Goal: Task Accomplishment & Management: Manage account settings

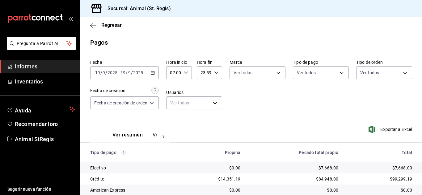
scroll to position [78, 0]
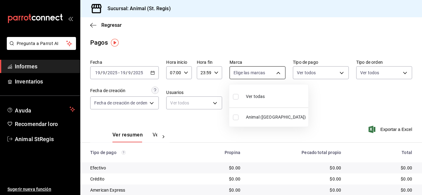
click at [241, 75] on body "Pregunta a Parrot AI Informes Inventarios Ayuda Recomendar loro Animal StRegis …" at bounding box center [211, 97] width 422 height 195
click at [235, 96] on input "checkbox" at bounding box center [236, 97] width 6 height 6
checkbox input "true"
type input "3f39fcdc-c8c4-4fff-883a-47b345d9391c"
checkbox input "true"
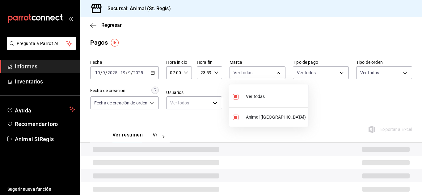
click at [261, 31] on div at bounding box center [211, 97] width 422 height 195
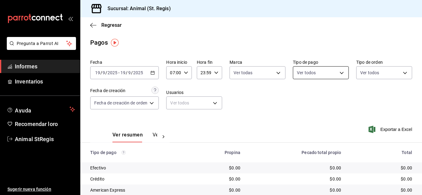
click at [298, 72] on body "Pregunta a Parrot AI Informes Inventarios Ayuda Recomendar loro Animal StRegis …" at bounding box center [211, 97] width 422 height 195
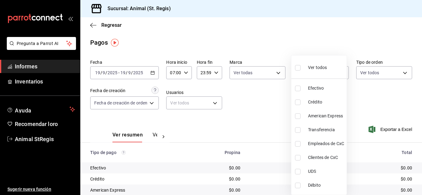
drag, startPoint x: 298, startPoint y: 69, endPoint x: 274, endPoint y: 54, distance: 27.9
click at [298, 68] on input "checkbox" at bounding box center [298, 68] width 6 height 6
checkbox input "true"
type input "5a0f3365-d715-4940-adc4-656debb7822a,fc07b02b-84a7-4dba-9bff-98bba82b1290,ff2b0…"
checkbox input "true"
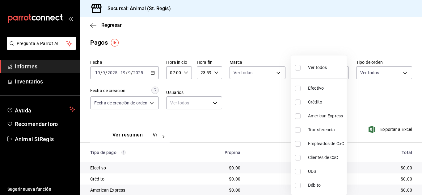
checkbox input "true"
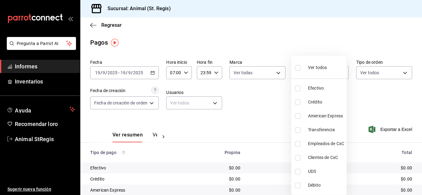
checkbox input "true"
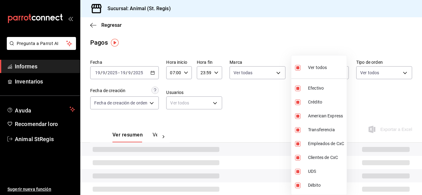
click at [274, 53] on div at bounding box center [211, 97] width 422 height 195
click at [274, 52] on div at bounding box center [211, 97] width 422 height 195
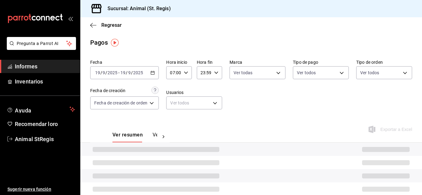
click at [275, 51] on div "Ver todos Efectivo Crédito American Express Transferencia Empleados de CxC Clie…" at bounding box center [211, 97] width 422 height 195
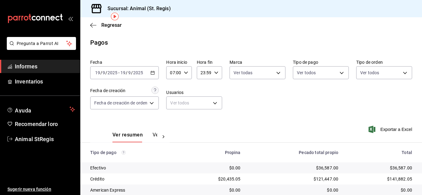
scroll to position [78, 0]
